Goal: Information Seeking & Learning: Find specific fact

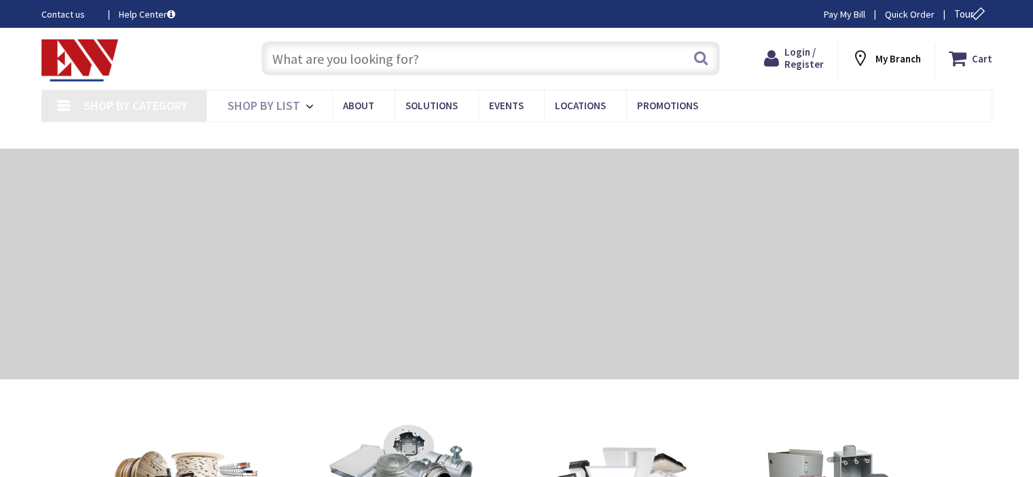
click at [399, 65] on input "text" at bounding box center [490, 58] width 458 height 34
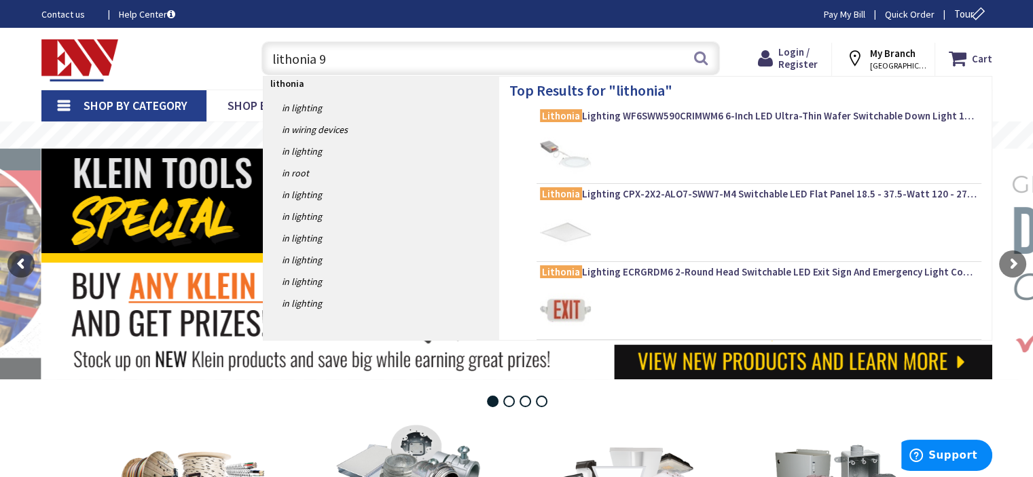
type input "lithonia 96"
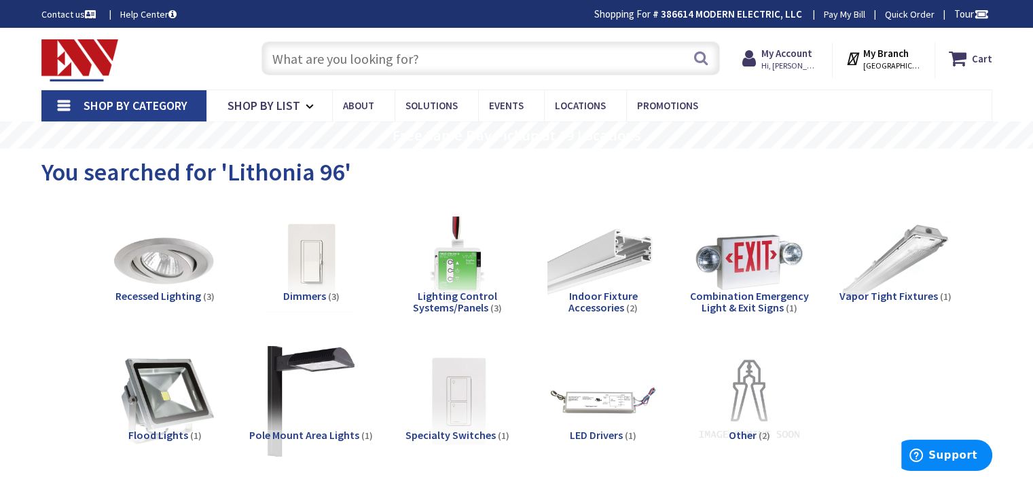
click at [444, 61] on input "text" at bounding box center [490, 58] width 458 height 34
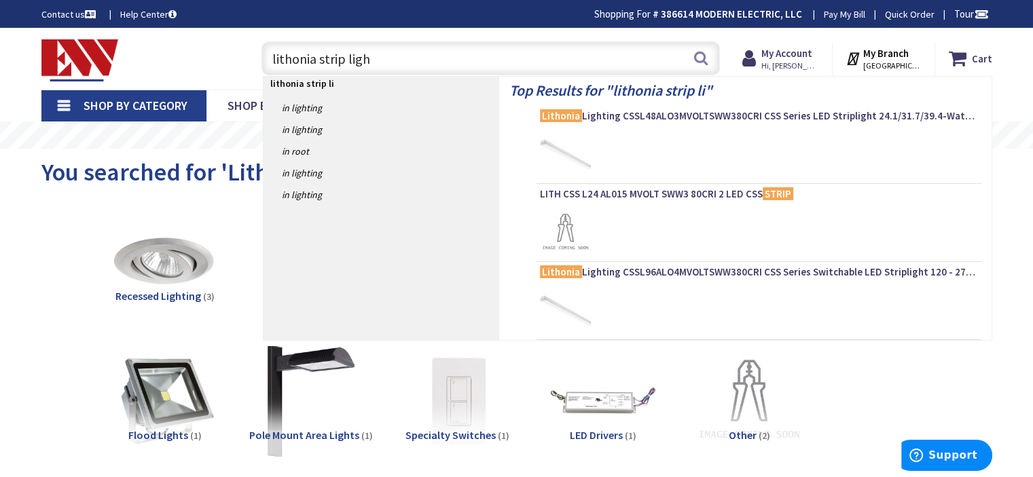
type input "lithonia strip light"
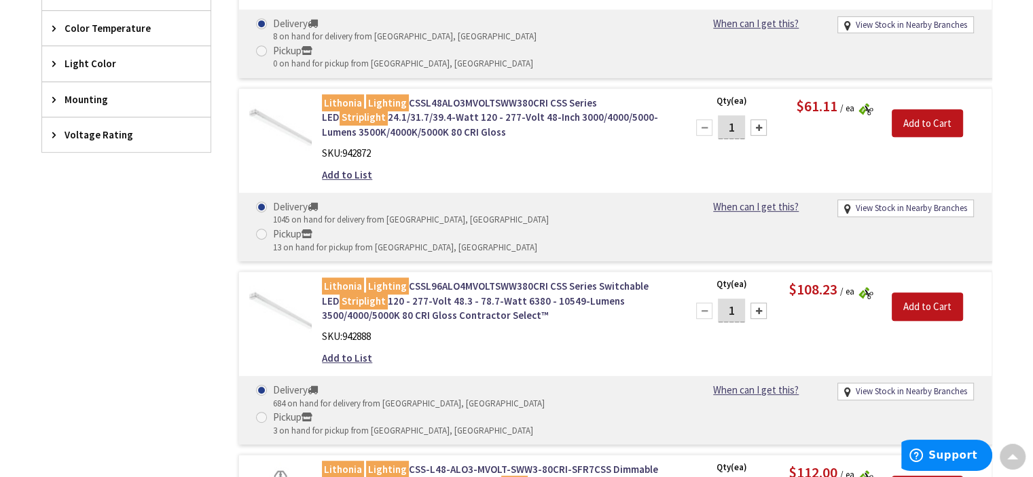
scroll to position [679, 0]
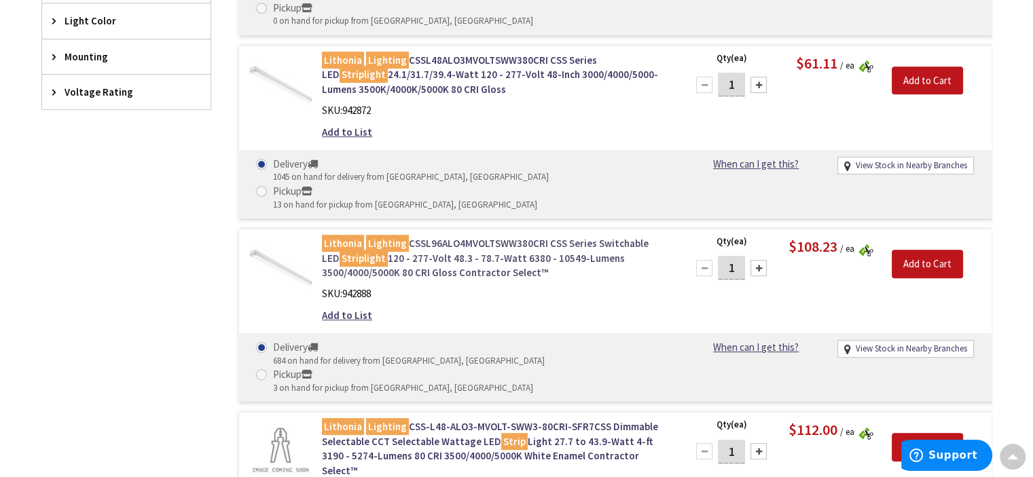
click at [450, 236] on link "Lithonia Lighting CSSL96ALO4MVOLTSWW380CRI CSS Series Switchable LED Striplight…" at bounding box center [495, 257] width 346 height 43
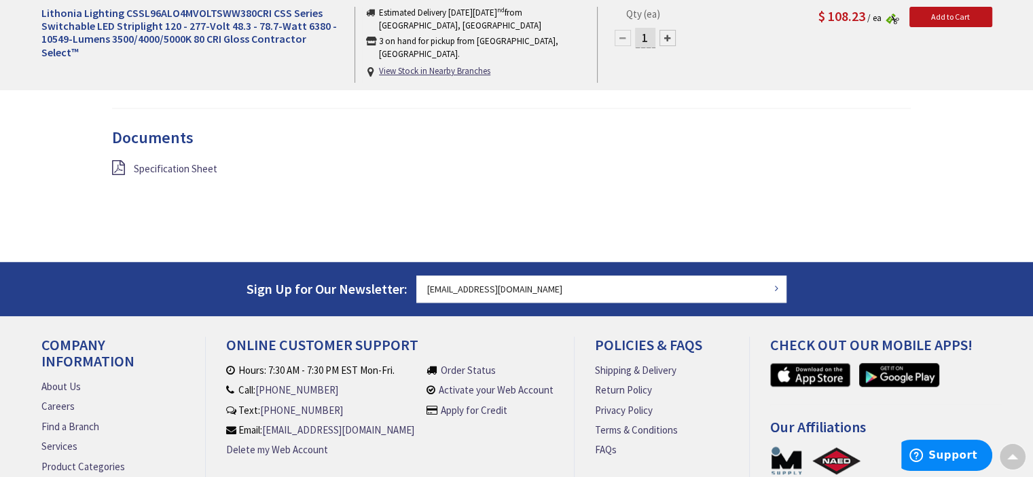
scroll to position [1245, 0]
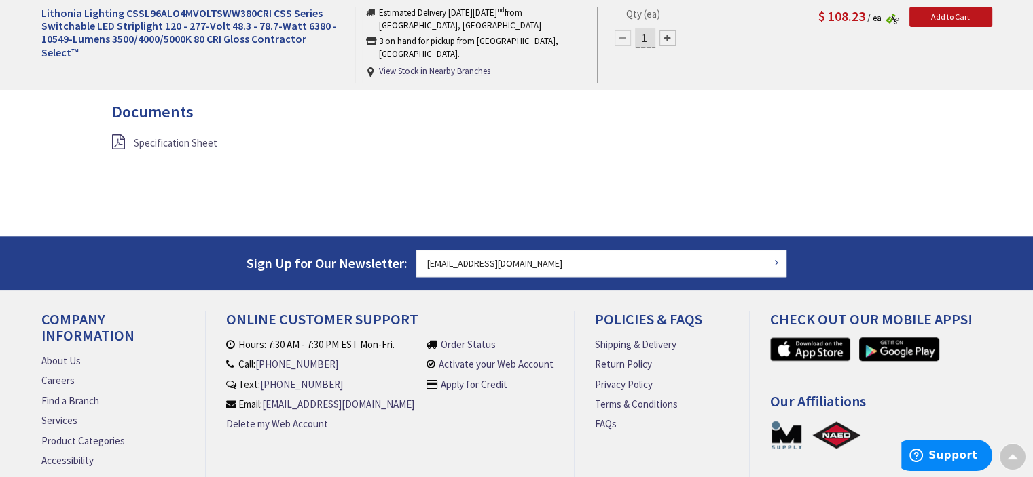
click at [160, 146] on link "Specification Sheet" at bounding box center [176, 143] width 84 height 14
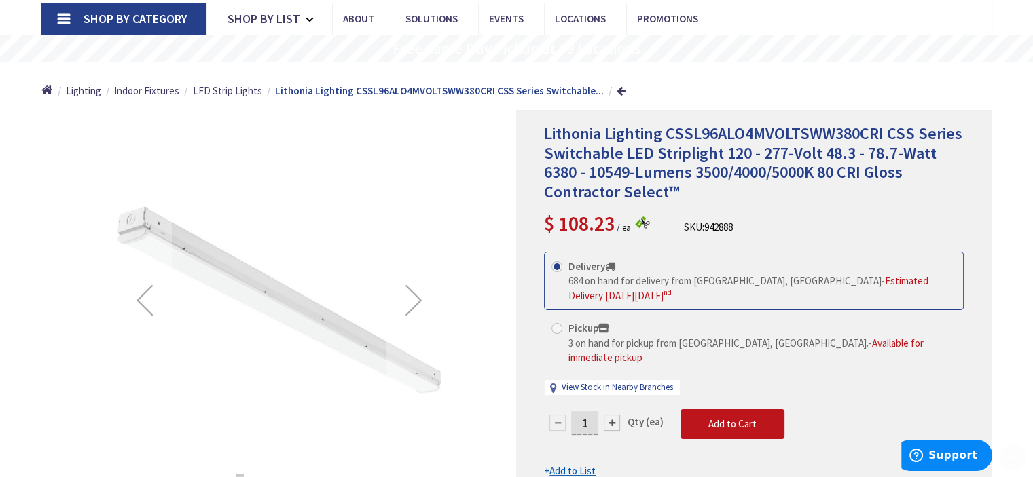
scroll to position [113, 0]
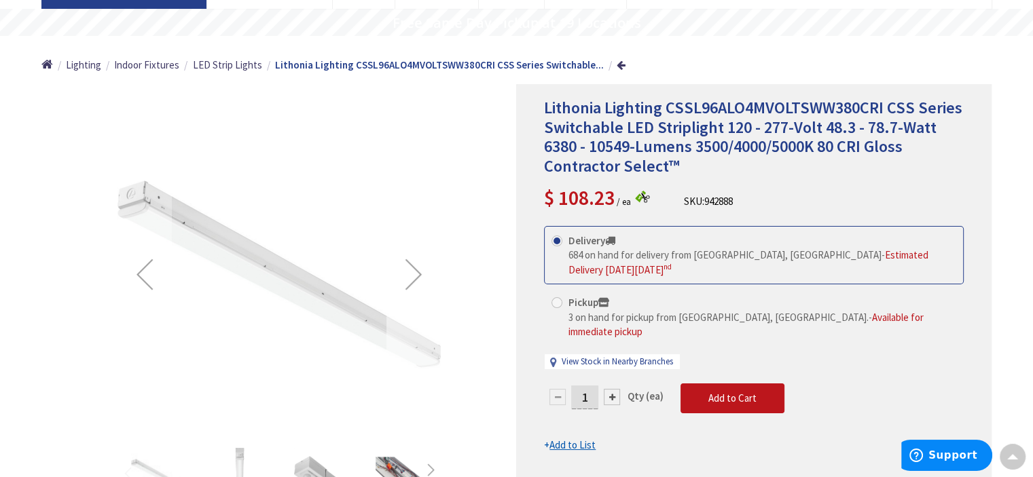
click at [417, 276] on div "Next" at bounding box center [413, 274] width 54 height 54
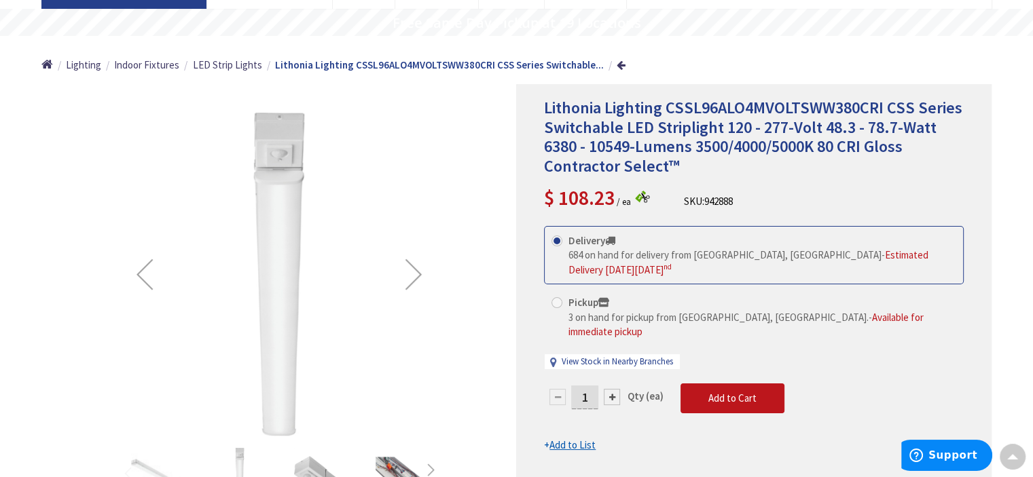
click at [417, 276] on div "Next" at bounding box center [413, 274] width 54 height 54
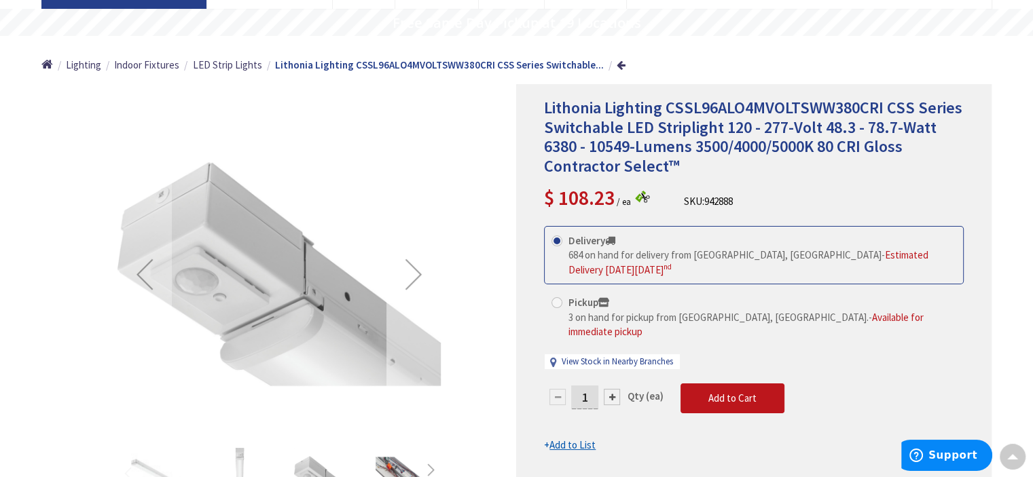
click at [417, 276] on div "Next" at bounding box center [413, 274] width 54 height 54
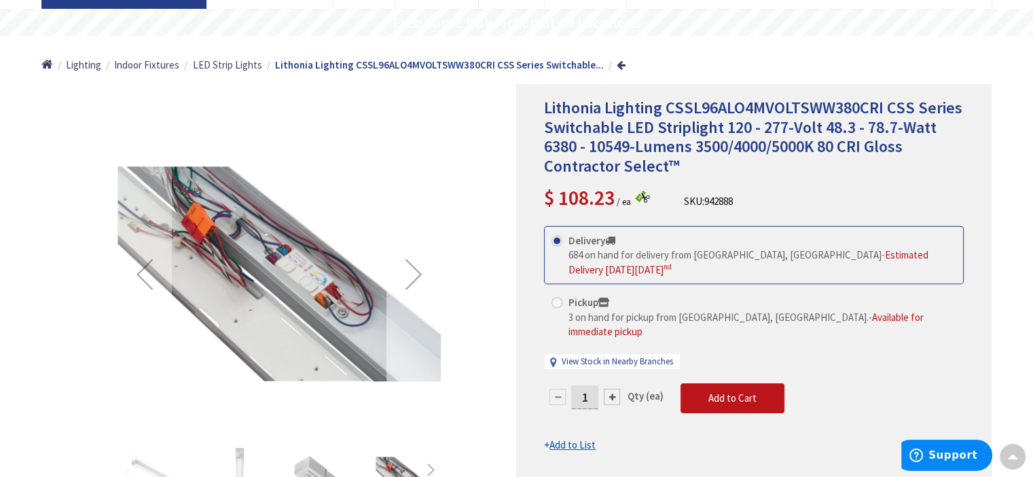
click at [417, 276] on div "Next" at bounding box center [413, 274] width 54 height 54
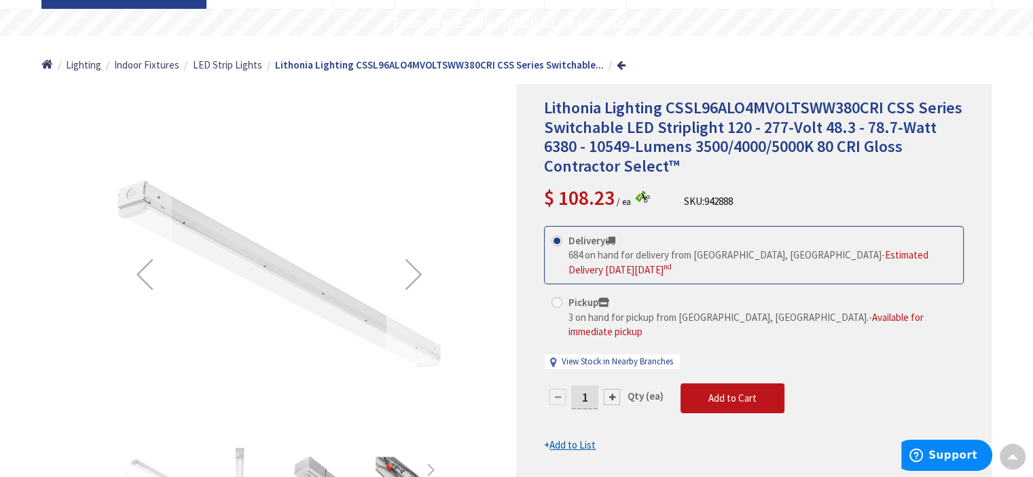
click at [417, 276] on div "Next" at bounding box center [413, 274] width 54 height 54
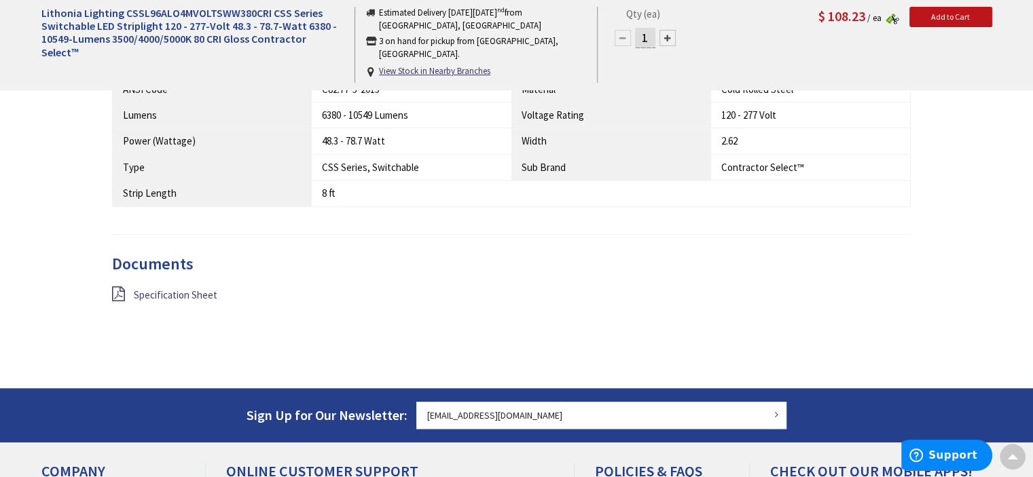
scroll to position [1132, 0]
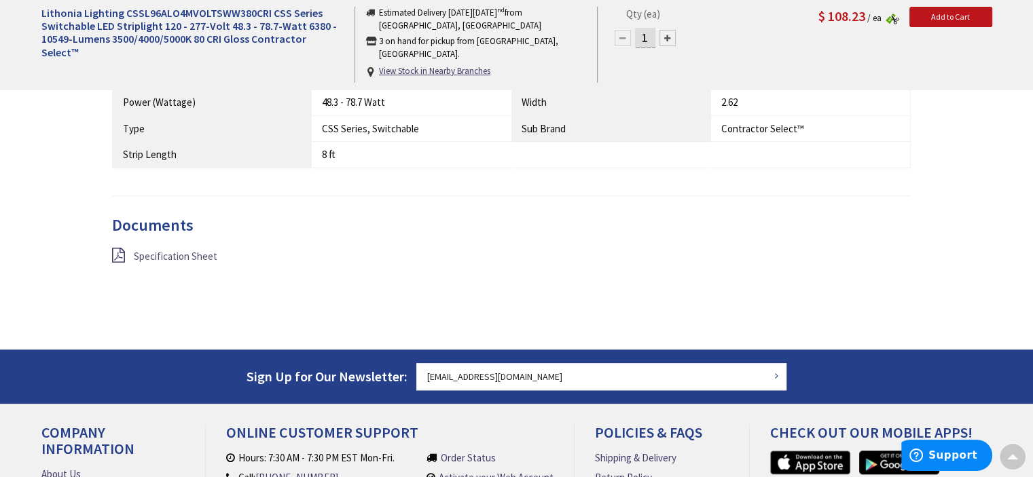
click at [149, 255] on span "Specification Sheet" at bounding box center [176, 256] width 84 height 13
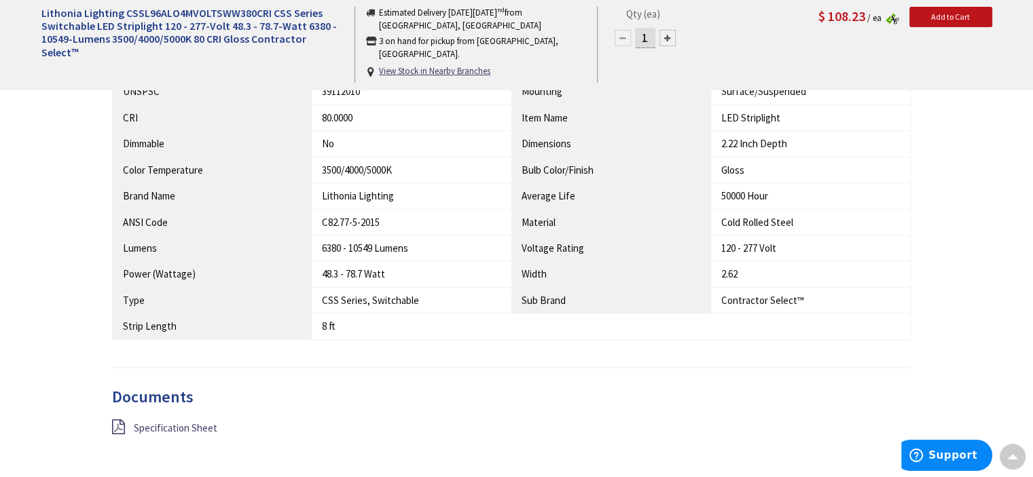
scroll to position [899, 0]
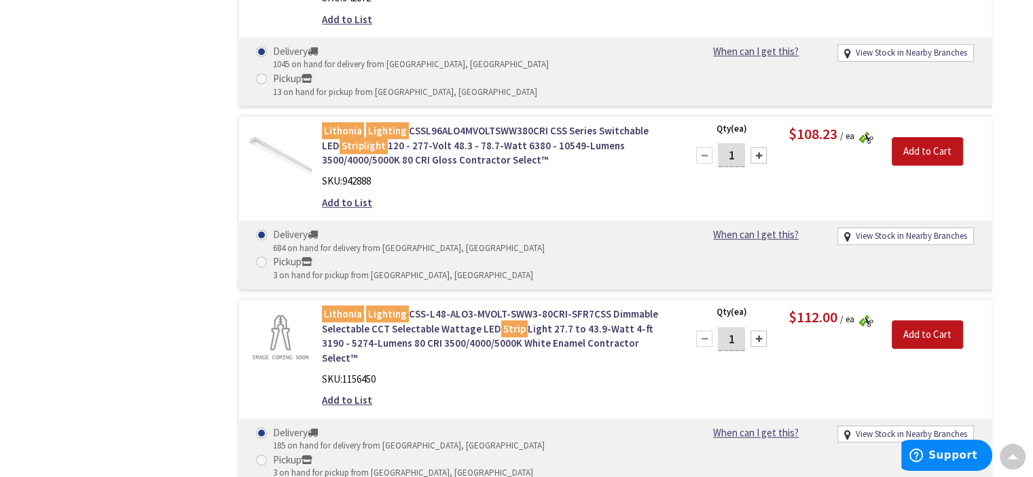
scroll to position [679, 0]
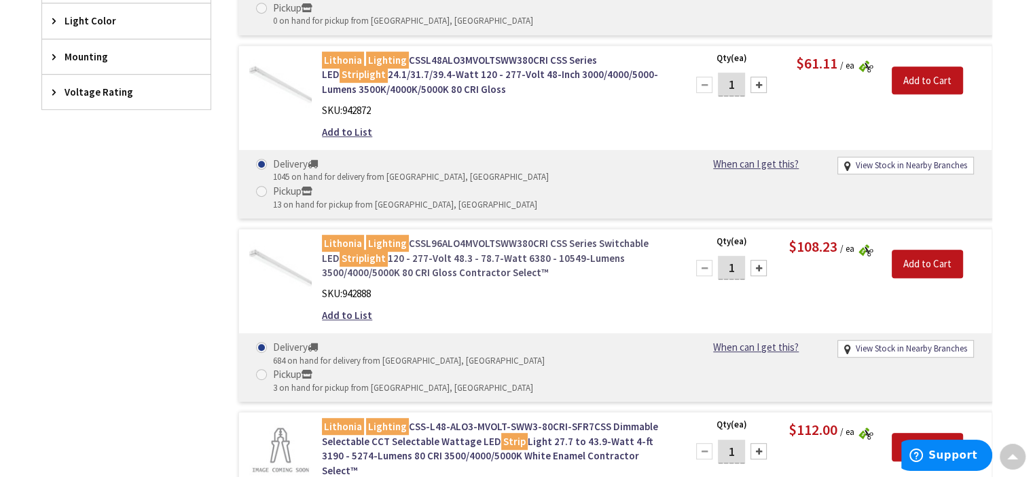
click at [473, 236] on link "Lithonia Lighting CSSL96ALO4MVOLTSWW380CRI CSS Series Switchable LED Striplight…" at bounding box center [495, 257] width 346 height 43
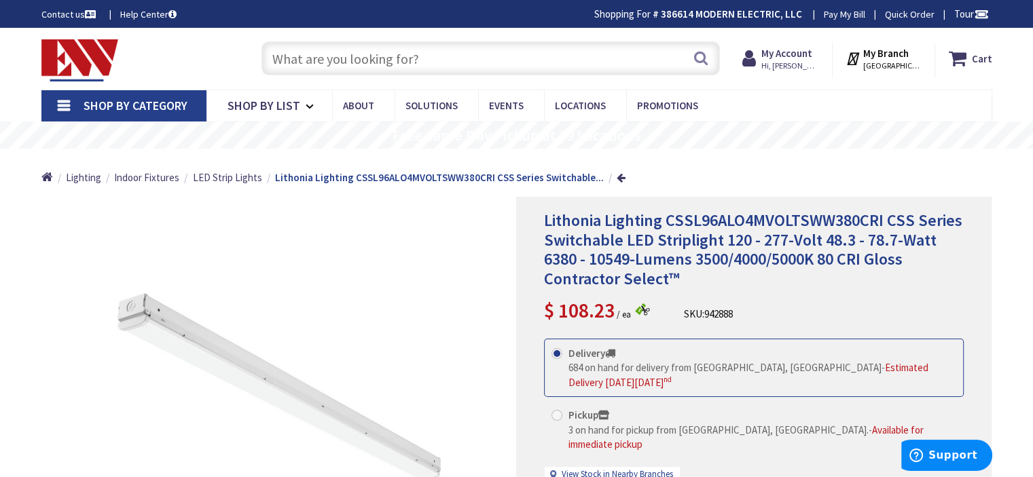
click at [310, 59] on input "text" at bounding box center [490, 58] width 458 height 34
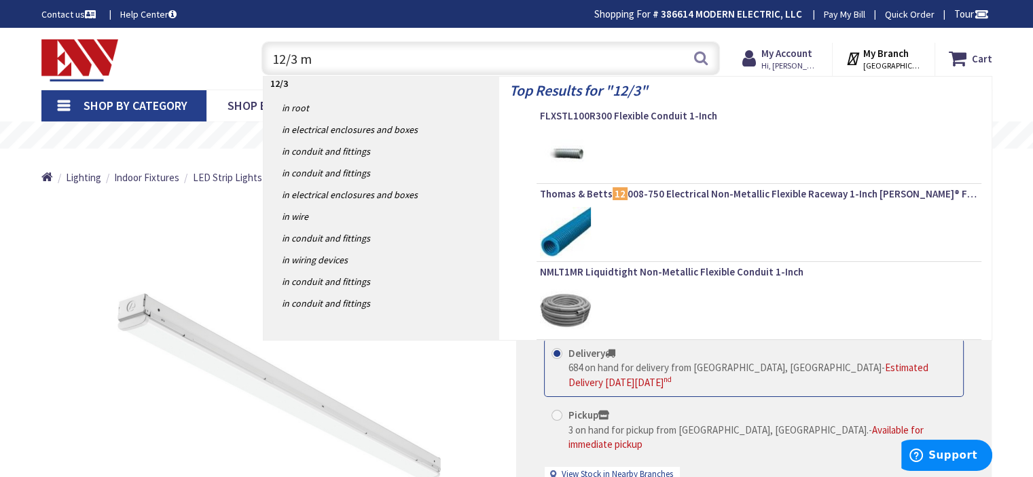
type input "12/3 mc"
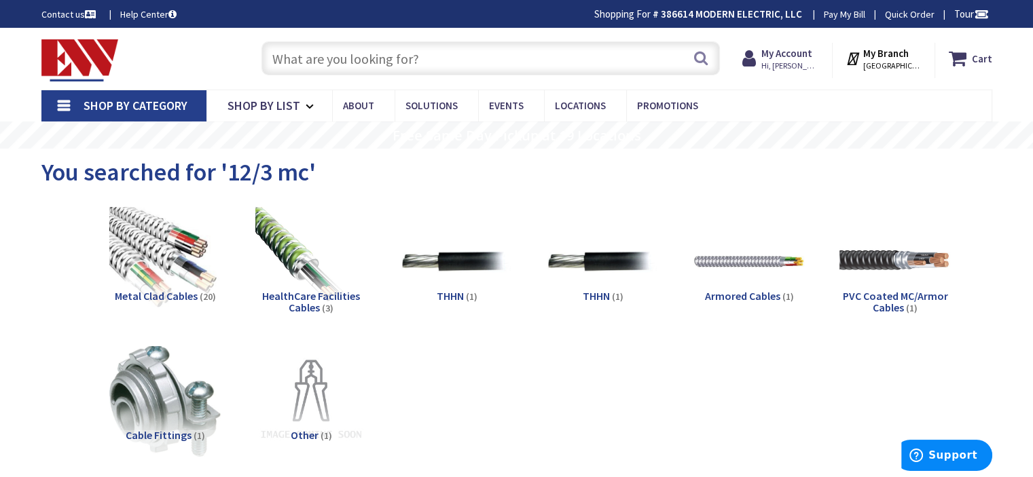
click at [388, 59] on input "text" at bounding box center [490, 58] width 458 height 34
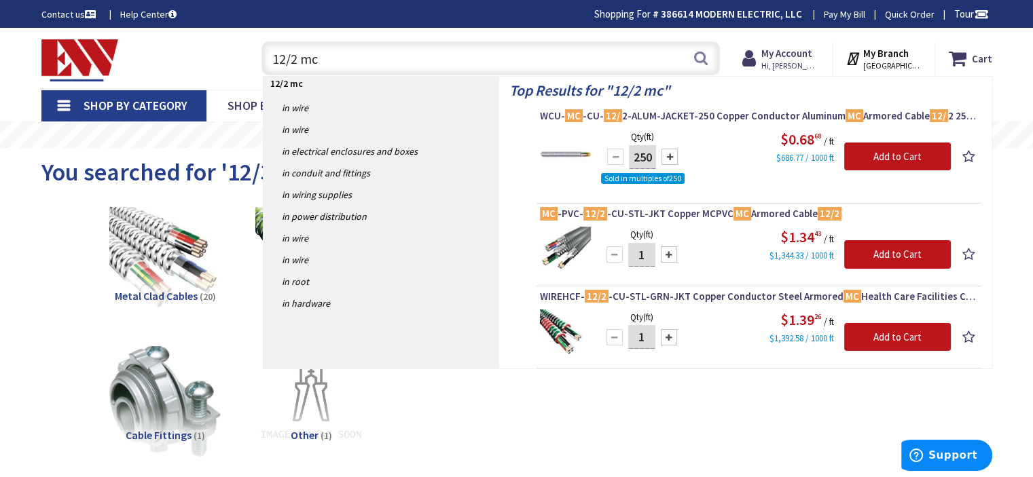
type input "12/2 mc"
click at [607, 409] on div "Metal Clad Cables (20) HealthCare Facilities Cables (3) THHN (1) THHN (1) Armor…" at bounding box center [516, 342] width 903 height 285
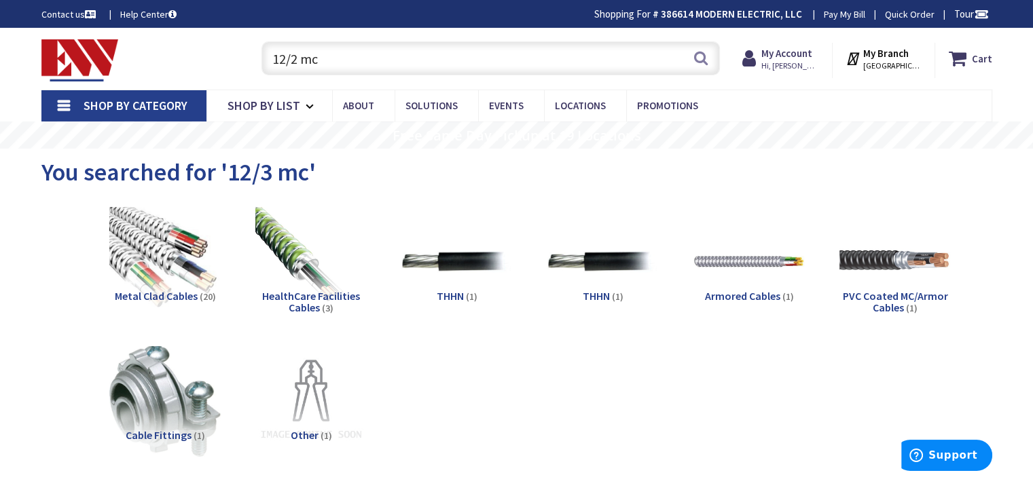
click at [409, 477] on div "Metal Clad Cables (20) HealthCare Facilities Cables (3) THHN (1) THHN (1) Armor…" at bounding box center [516, 342] width 903 height 285
